Goal: Information Seeking & Learning: Learn about a topic

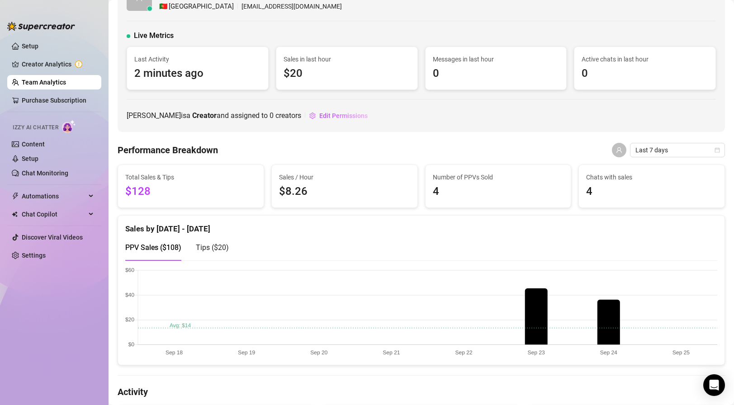
scroll to position [39, 0]
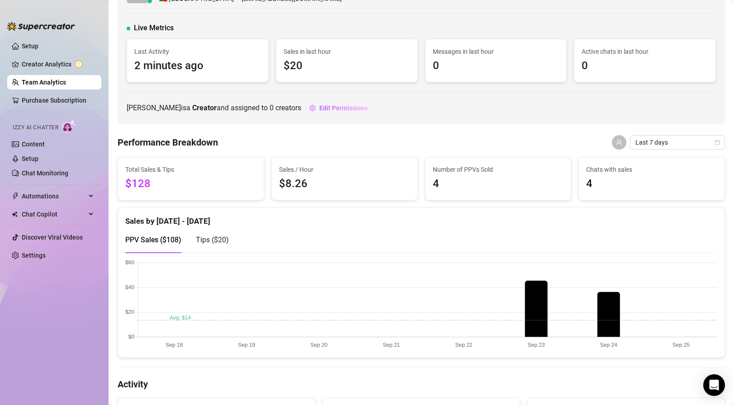
click at [211, 242] on span "Tips ( $20 )" at bounding box center [212, 239] width 33 height 9
click at [163, 242] on span "PPV Sales ( $108 )" at bounding box center [153, 239] width 56 height 9
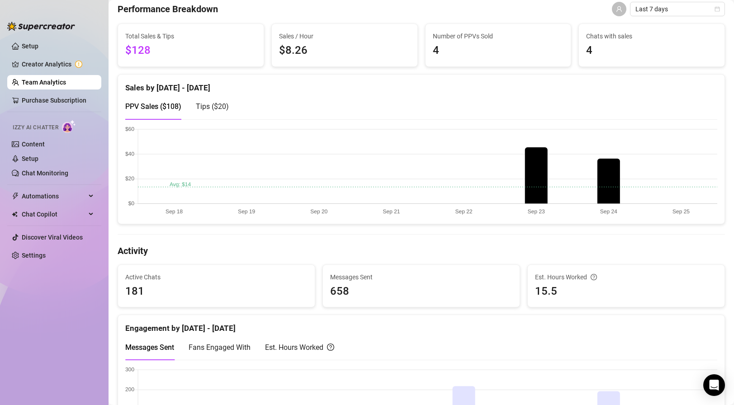
scroll to position [0, 0]
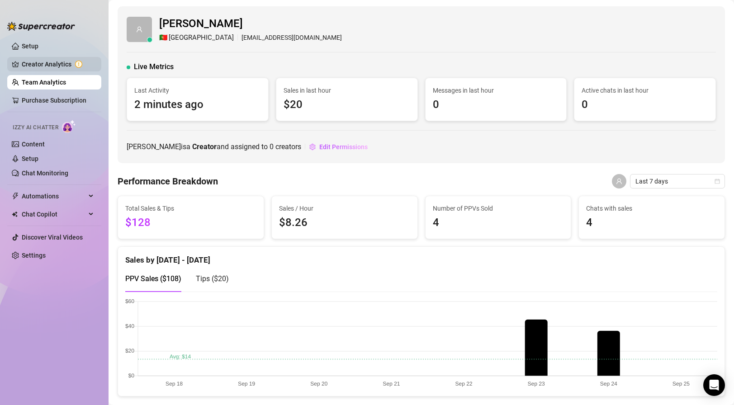
click at [61, 66] on link "Creator Analytics" at bounding box center [58, 64] width 72 height 14
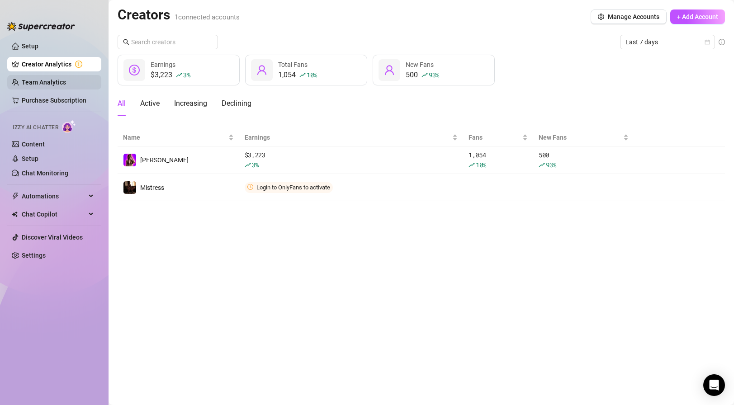
click at [65, 83] on link "Team Analytics" at bounding box center [44, 82] width 44 height 7
